Goal: Contribute content: Add original content to the website for others to see

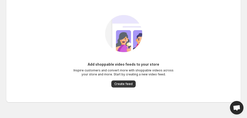
scroll to position [20, 0]
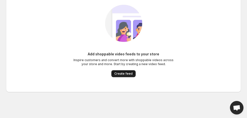
click at [121, 71] on button "Create feed" at bounding box center [123, 73] width 24 height 7
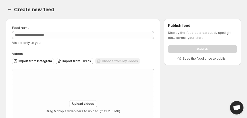
scroll to position [39, 0]
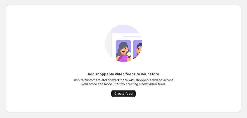
click at [125, 94] on span "Create feed" at bounding box center [123, 94] width 18 height 4
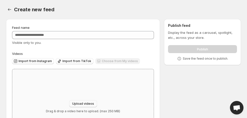
click at [75, 102] on span "Upload videos" at bounding box center [83, 104] width 22 height 4
type input "**********"
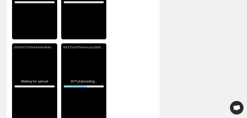
scroll to position [136, 0]
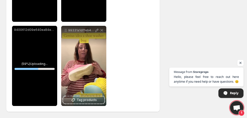
click at [242, 61] on span "Open chat" at bounding box center [241, 63] width 6 height 6
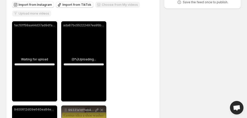
scroll to position [0, 0]
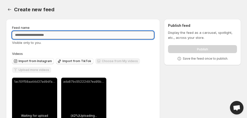
click at [71, 34] on input "Feed name" at bounding box center [83, 35] width 142 height 8
type input "**********"
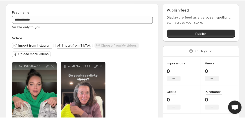
scroll to position [17, 0]
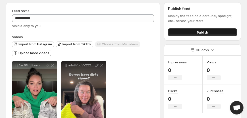
click at [221, 34] on button "Publish" at bounding box center [202, 32] width 69 height 8
